Goal: Information Seeking & Learning: Compare options

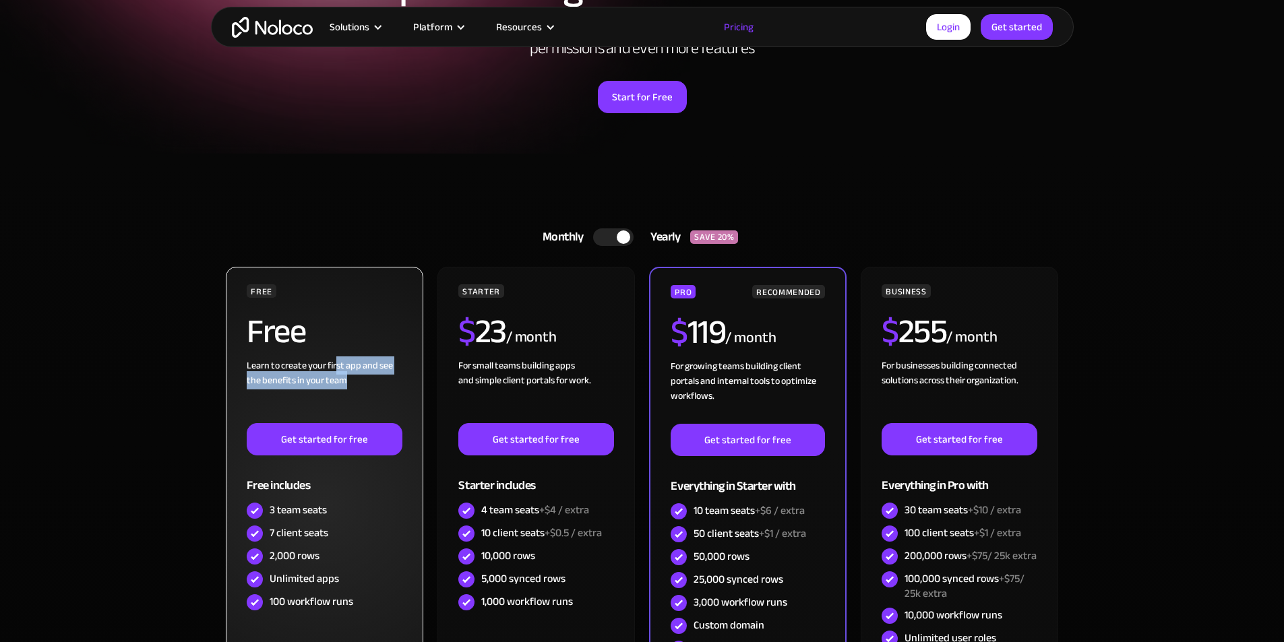
drag, startPoint x: 339, startPoint y: 371, endPoint x: 365, endPoint y: 380, distance: 27.9
click at [365, 380] on div "Learn to create your first app and see the benefits in your team ‍" at bounding box center [324, 391] width 155 height 65
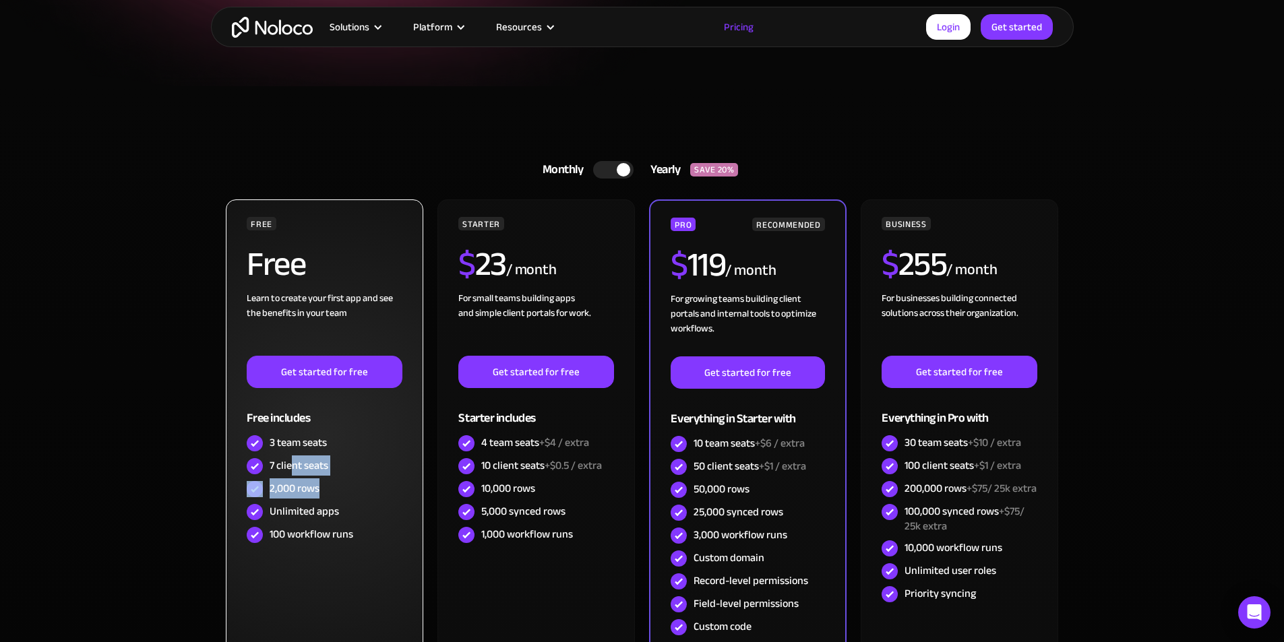
drag, startPoint x: 324, startPoint y: 477, endPoint x: 339, endPoint y: 501, distance: 29.4
click at [337, 497] on div "FREE Free Learn to create your first app and see the benefits in your team ‍ Ge…" at bounding box center [324, 382] width 155 height 330
click at [339, 501] on div "Unlimited apps" at bounding box center [324, 512] width 155 height 23
drag, startPoint x: 356, startPoint y: 516, endPoint x: 279, endPoint y: 464, distance: 92.7
click at [279, 465] on div "FREE Free Learn to create your first app and see the benefits in your team ‍ Ge…" at bounding box center [324, 382] width 155 height 330
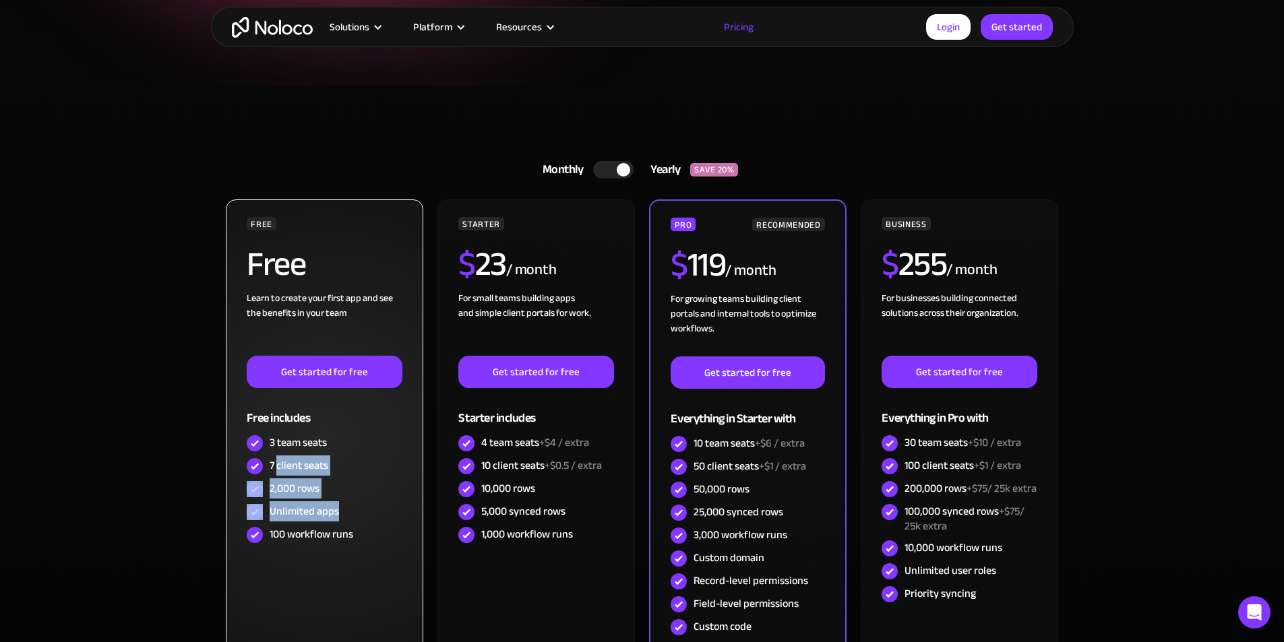
click at [279, 464] on div "7 client seats" at bounding box center [299, 465] width 59 height 15
drag, startPoint x: 309, startPoint y: 464, endPoint x: 350, endPoint y: 472, distance: 41.9
click at [350, 472] on div "7 client seats" at bounding box center [324, 466] width 155 height 23
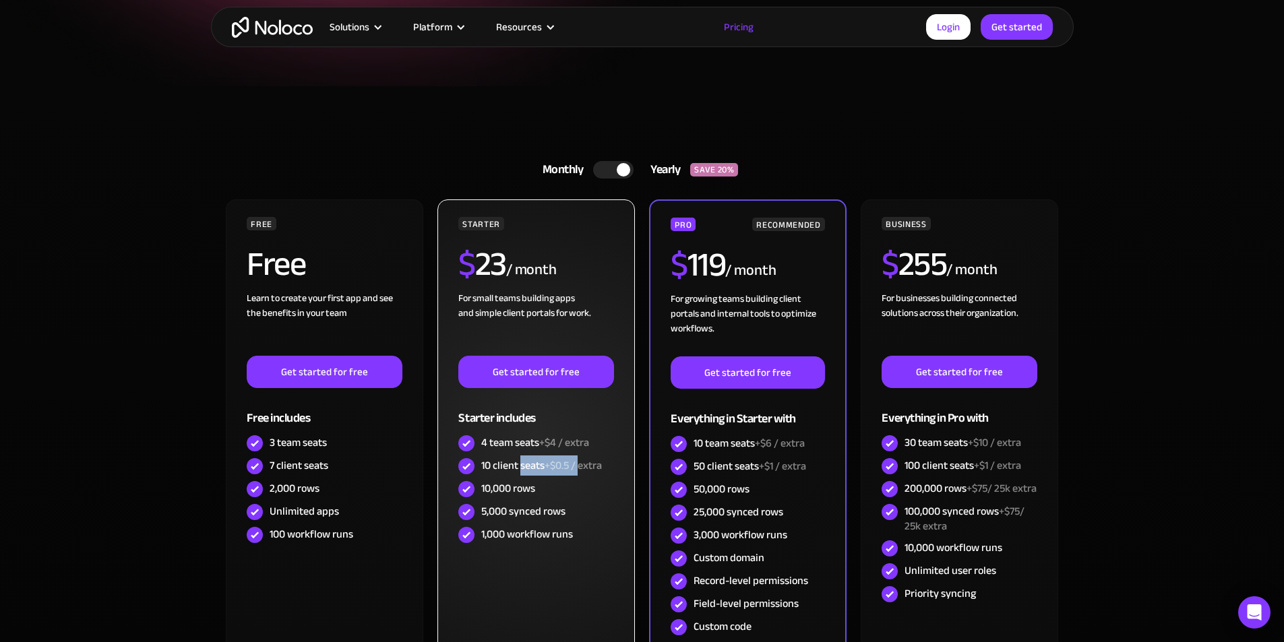
drag, startPoint x: 559, startPoint y: 467, endPoint x: 589, endPoint y: 467, distance: 29.7
click at [589, 467] on div "10 client seats +$0.5 / extra" at bounding box center [541, 465] width 121 height 15
click at [589, 467] on span "+$0.5 / extra" at bounding box center [573, 466] width 57 height 20
drag, startPoint x: 526, startPoint y: 294, endPoint x: 572, endPoint y: 298, distance: 46.0
click at [572, 298] on div "For small teams building apps and simple client portals for work. ‍" at bounding box center [535, 323] width 155 height 65
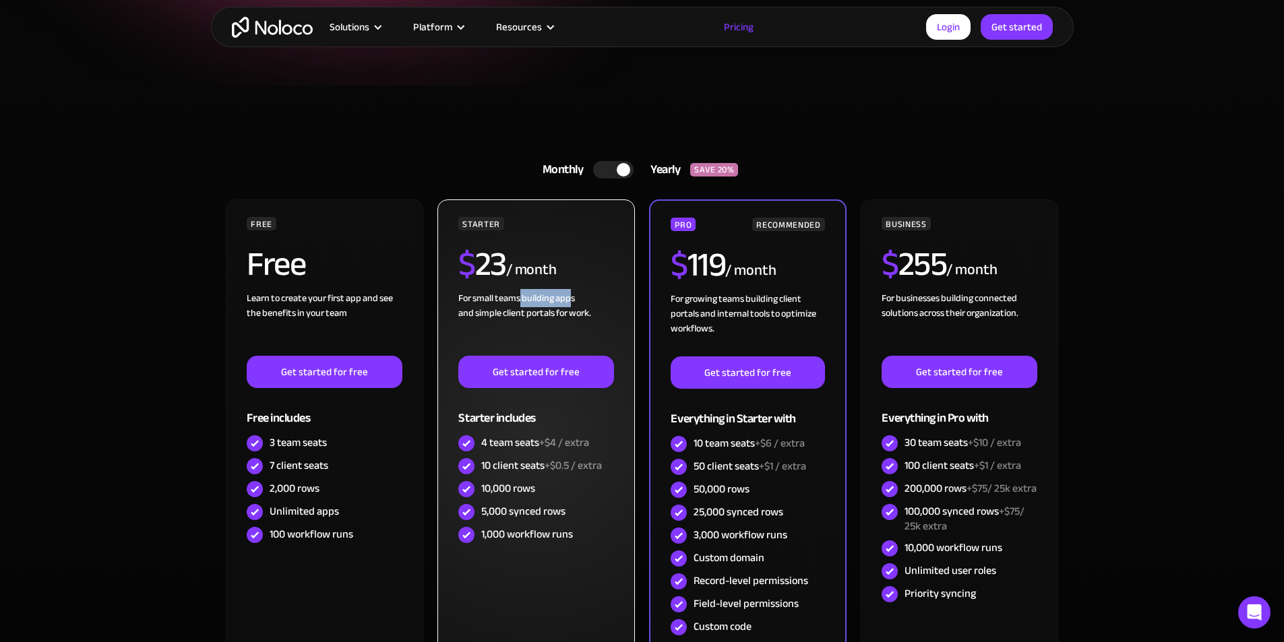
click at [572, 298] on div "For small teams building apps and simple client portals for work. ‍" at bounding box center [535, 323] width 155 height 65
drag, startPoint x: 588, startPoint y: 307, endPoint x: 512, endPoint y: 310, distance: 76.2
click at [512, 310] on div "For small teams building apps and simple client portals for work. ‍" at bounding box center [535, 323] width 155 height 65
drag, startPoint x: 559, startPoint y: 444, endPoint x: 601, endPoint y: 436, distance: 43.1
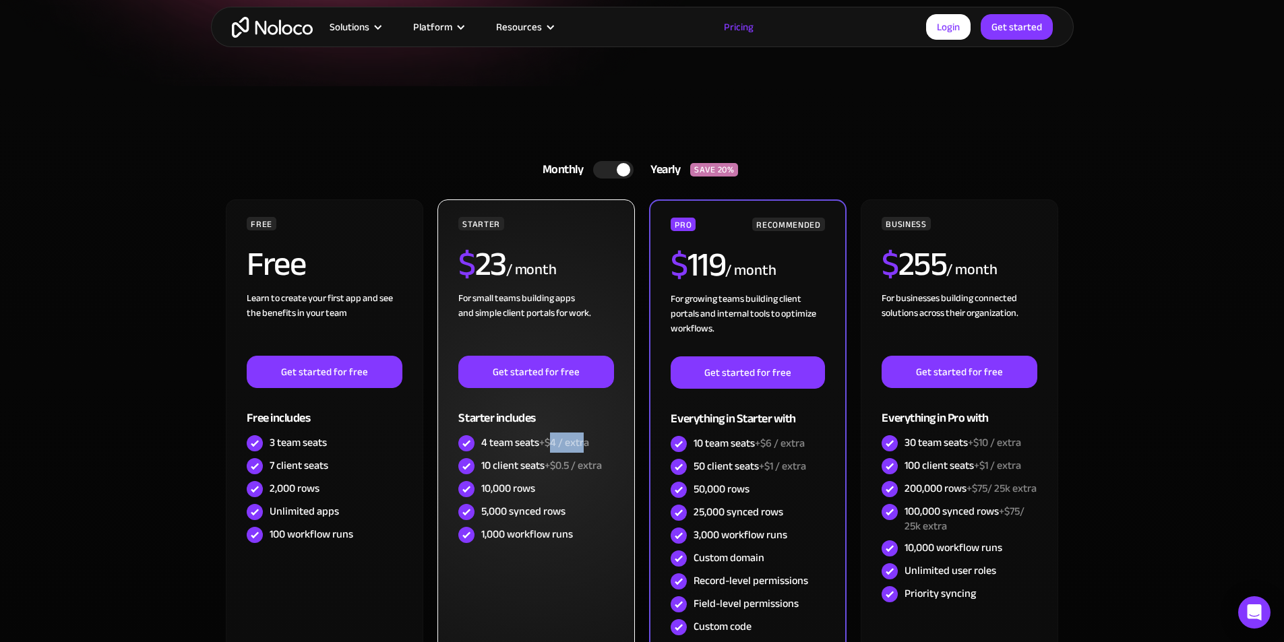
click at [594, 438] on div "4 team seats +$4 / extra" at bounding box center [535, 443] width 155 height 23
click at [601, 436] on div "4 team seats +$4 / extra" at bounding box center [535, 443] width 155 height 23
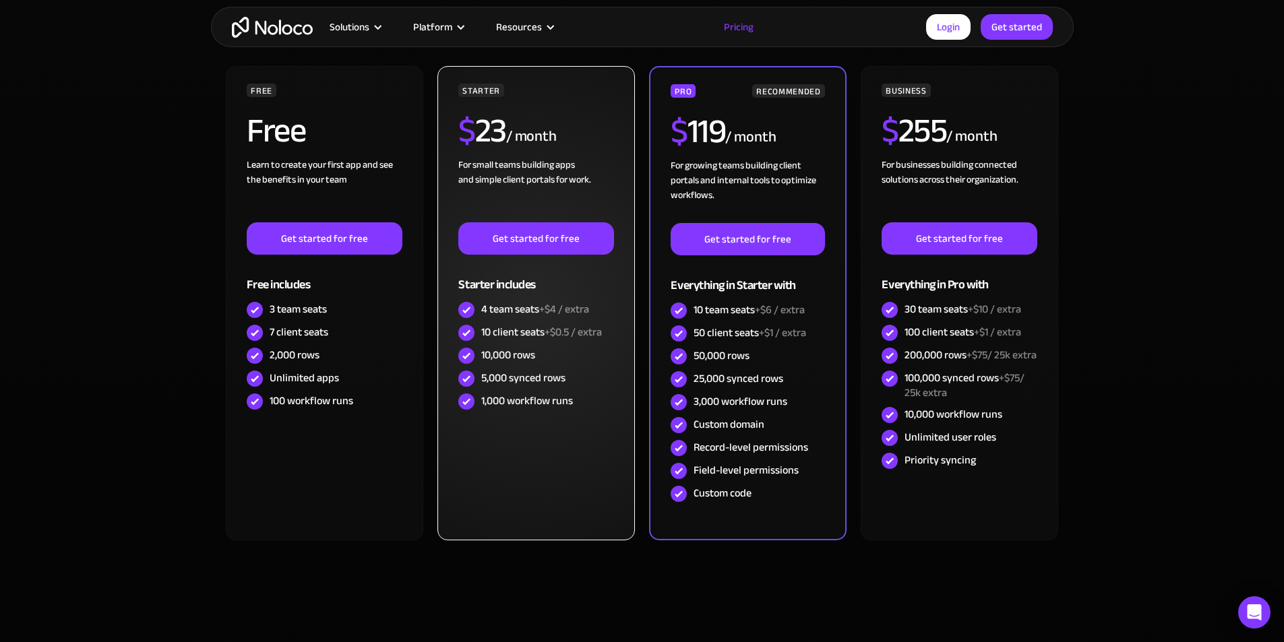
scroll to position [404, 0]
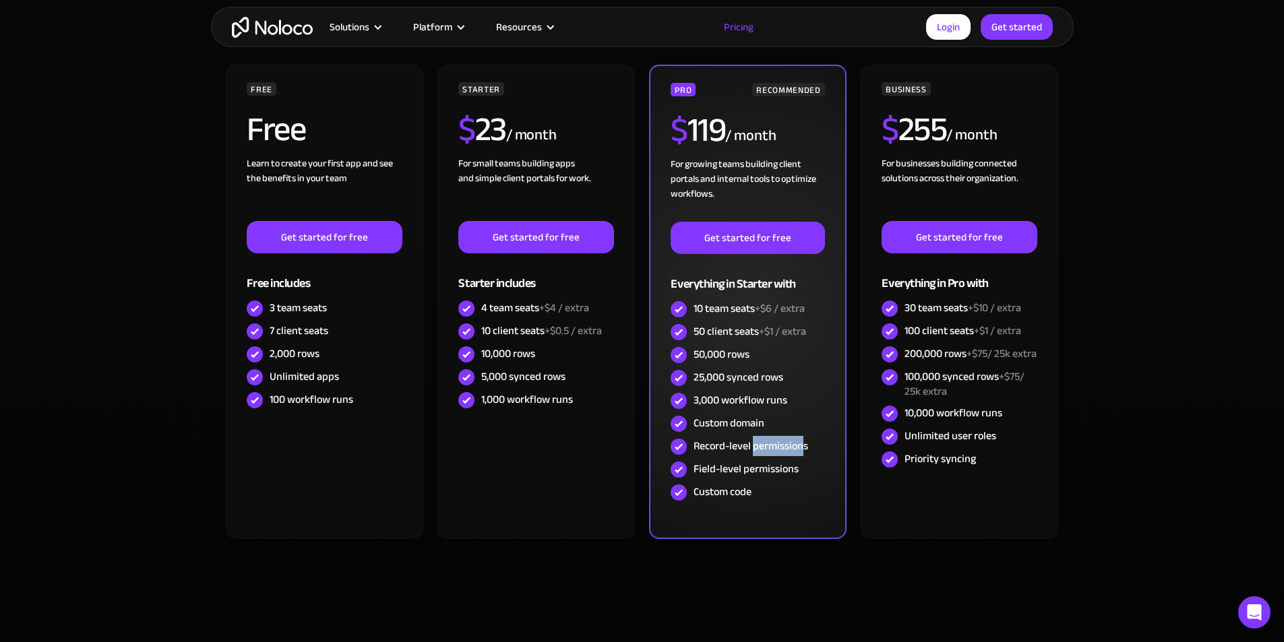
drag, startPoint x: 754, startPoint y: 446, endPoint x: 800, endPoint y: 449, distance: 46.6
click at [800, 449] on div "Record-level permissions" at bounding box center [751, 446] width 115 height 15
drag, startPoint x: 814, startPoint y: 448, endPoint x: 753, endPoint y: 449, distance: 60.7
click at [753, 449] on div "Record-level permissions" at bounding box center [748, 446] width 154 height 23
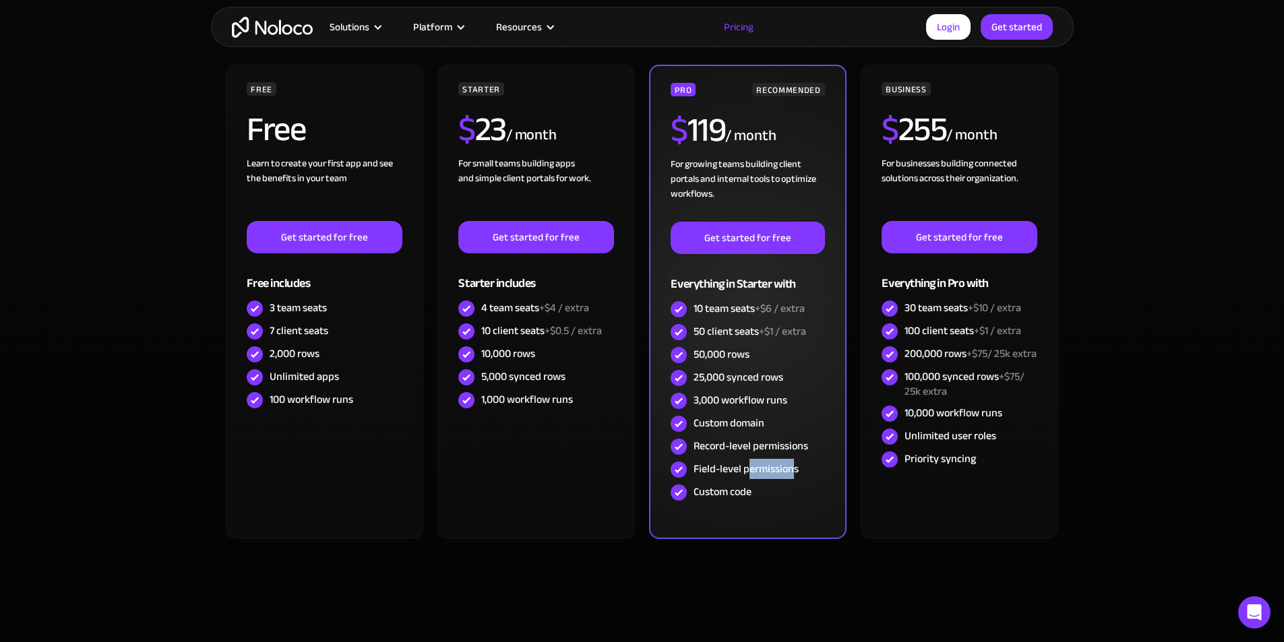
drag, startPoint x: 746, startPoint y: 470, endPoint x: 795, endPoint y: 472, distance: 48.5
click at [795, 472] on div "Field-level permissions" at bounding box center [746, 469] width 105 height 15
drag, startPoint x: 758, startPoint y: 479, endPoint x: 741, endPoint y: 415, distance: 65.4
click at [741, 417] on div "PRO RECOMMENDED $ 119 / month For growing teams building client portals and int…" at bounding box center [748, 293] width 154 height 421
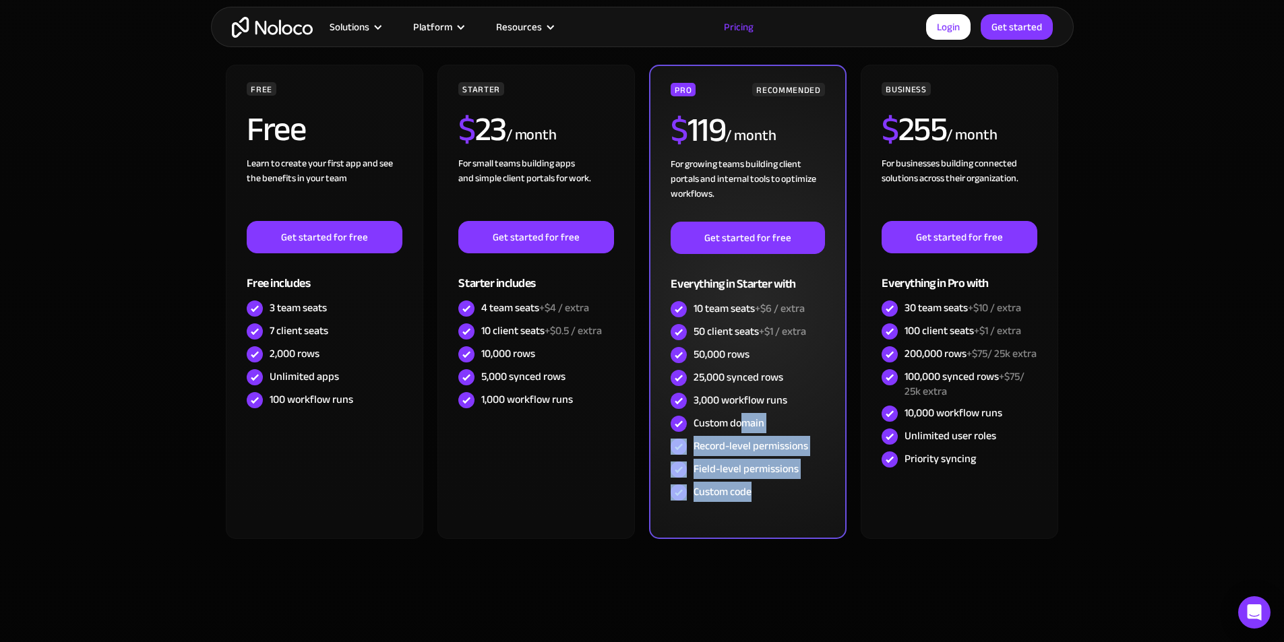
click at [741, 416] on div "Custom domain" at bounding box center [729, 423] width 71 height 15
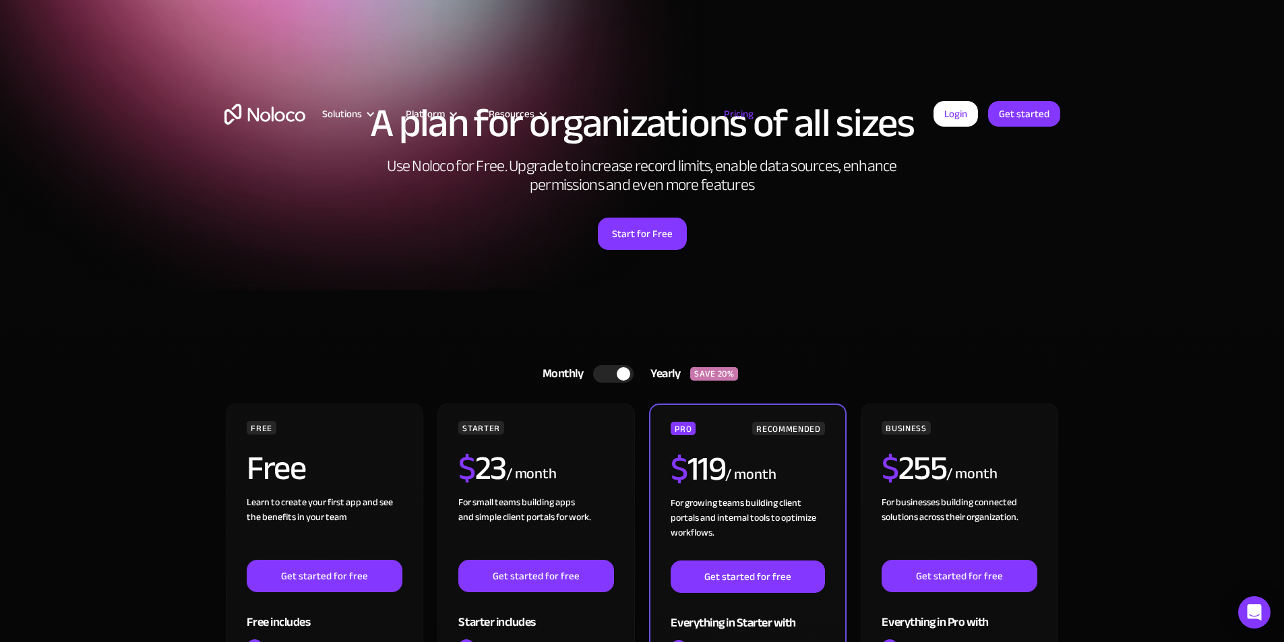
scroll to position [0, 0]
